Goal: Transaction & Acquisition: Book appointment/travel/reservation

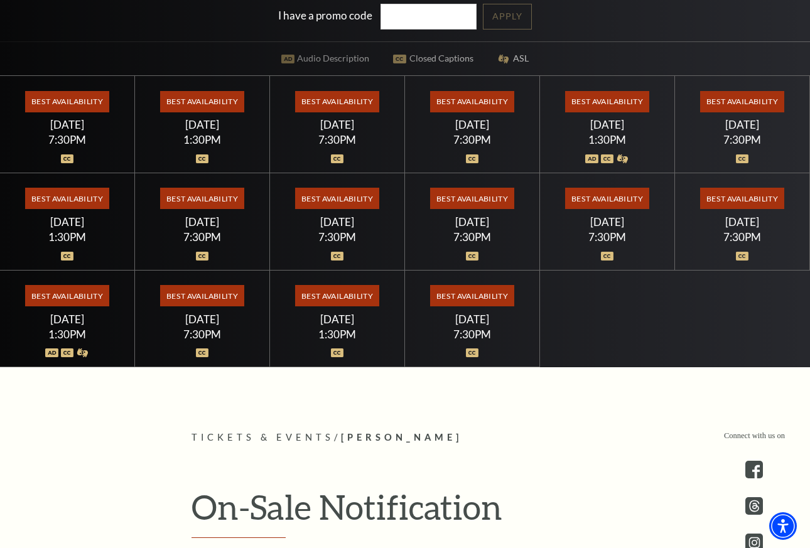
scroll to position [585, 0]
